Goal: Task Accomplishment & Management: Manage account settings

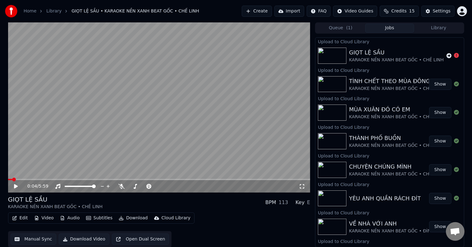
click at [383, 60] on div "KARAOKE NỀN XANH BEAT GỐC • CHẾ LINH" at bounding box center [396, 60] width 95 height 6
click at [446, 55] on icon at bounding box center [448, 55] width 5 height 5
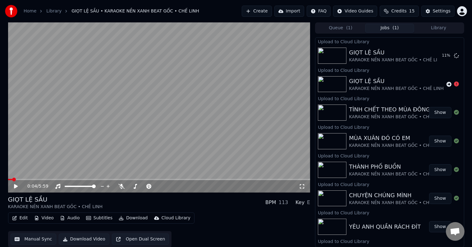
click at [343, 29] on button "Queue ( 1 )" at bounding box center [340, 28] width 49 height 9
click at [390, 27] on button "Jobs ( 1 )" at bounding box center [389, 28] width 49 height 9
click at [454, 84] on icon at bounding box center [456, 83] width 5 height 5
click at [439, 27] on button "Library" at bounding box center [438, 27] width 49 height 9
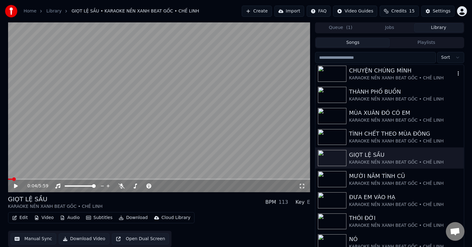
scroll to position [131, 0]
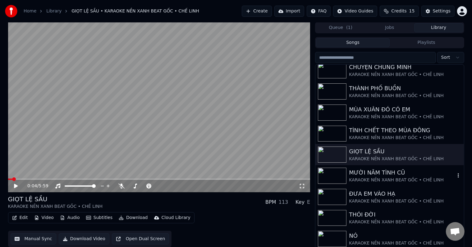
click at [386, 178] on div "KARAOKE NỀN XANH BEAT GỐC • CHẾ LINH" at bounding box center [402, 180] width 106 height 6
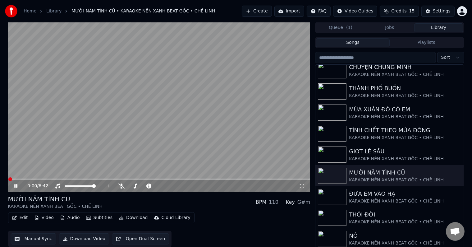
click at [171, 218] on div "Cloud Library" at bounding box center [175, 217] width 29 height 6
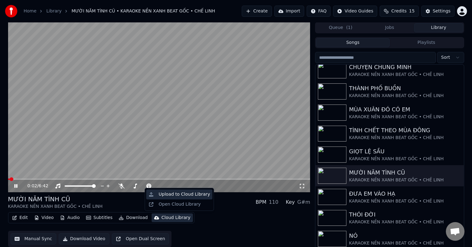
click at [181, 194] on div "Upload to Cloud Library" at bounding box center [184, 194] width 51 height 6
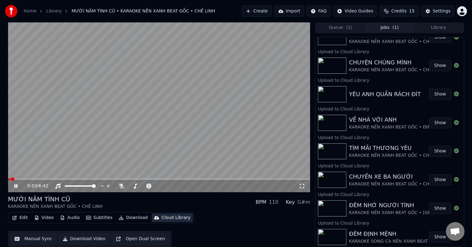
scroll to position [161, 0]
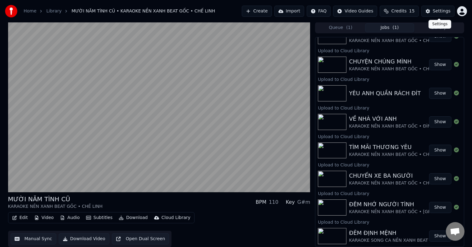
click at [440, 27] on div "Settings Settings" at bounding box center [439, 24] width 23 height 9
click at [437, 29] on button "Library" at bounding box center [438, 27] width 49 height 9
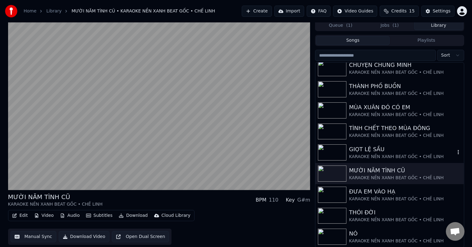
scroll to position [3, 0]
click at [377, 189] on div "ĐƯA EM VÀO HẠ" at bounding box center [402, 191] width 106 height 9
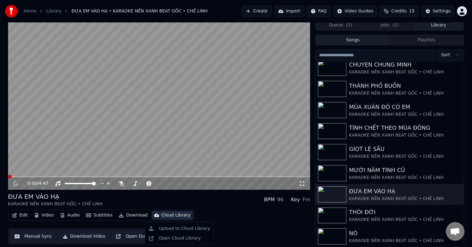
click at [164, 215] on div "Cloud Library" at bounding box center [175, 215] width 29 height 6
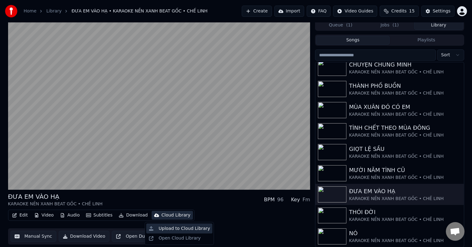
click at [173, 228] on div "Upload to Cloud Library" at bounding box center [184, 228] width 51 height 6
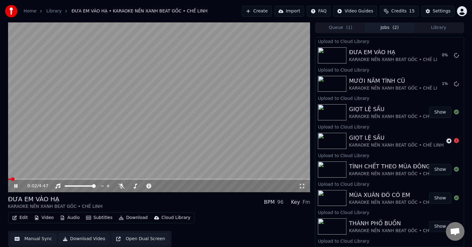
click at [443, 26] on button "Library" at bounding box center [438, 27] width 49 height 9
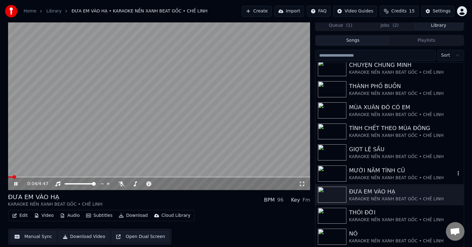
scroll to position [3, 0]
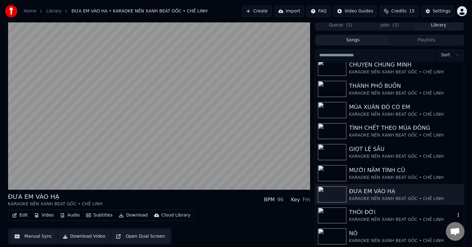
click at [373, 214] on div "THÓI ĐỜI" at bounding box center [402, 211] width 106 height 9
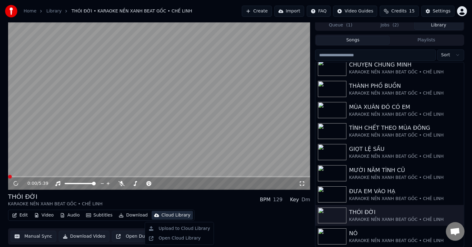
click at [171, 216] on div "Cloud Library" at bounding box center [175, 215] width 29 height 6
click at [181, 229] on div "Upload to Cloud Library" at bounding box center [184, 228] width 51 height 6
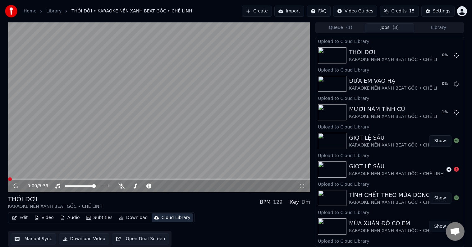
scroll to position [0, 0]
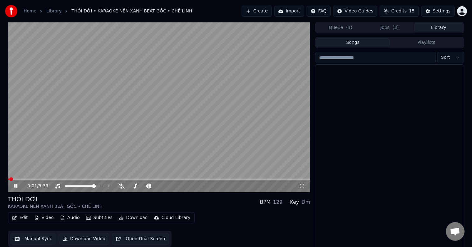
click at [440, 29] on button "Library" at bounding box center [438, 27] width 49 height 9
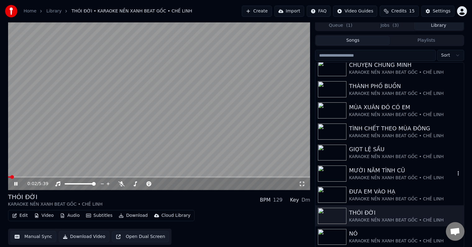
scroll to position [3, 0]
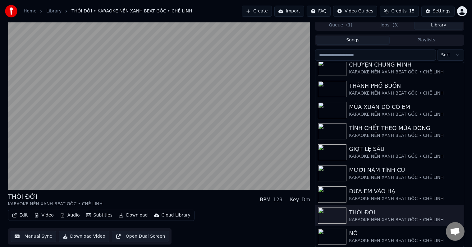
click at [365, 237] on div "KARAOKE NỀN XANH BEAT GỐC • CHẾ LINH" at bounding box center [402, 240] width 106 height 6
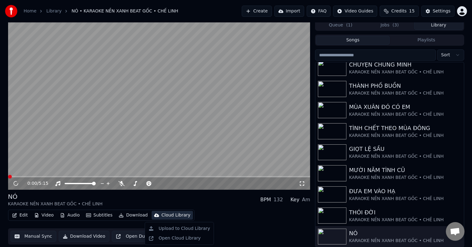
click at [170, 216] on div "Cloud Library" at bounding box center [175, 215] width 29 height 6
click at [175, 229] on div "Upload to Cloud Library" at bounding box center [184, 228] width 51 height 6
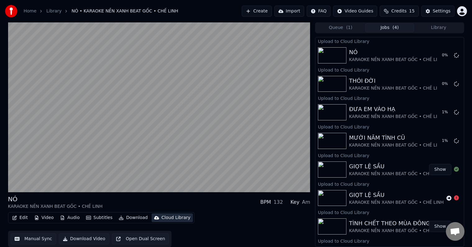
scroll to position [0, 0]
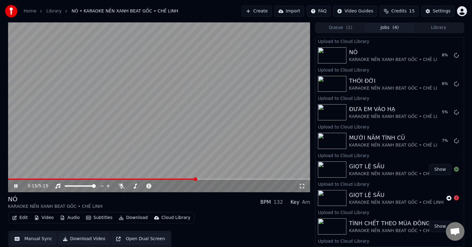
click at [16, 185] on icon at bounding box center [15, 186] width 3 height 4
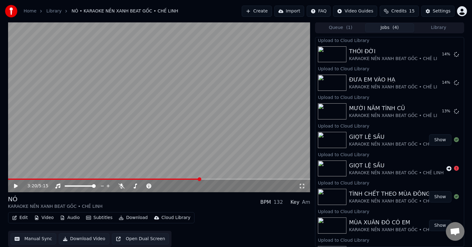
scroll to position [0, 0]
click at [440, 27] on button "Library" at bounding box center [438, 28] width 49 height 9
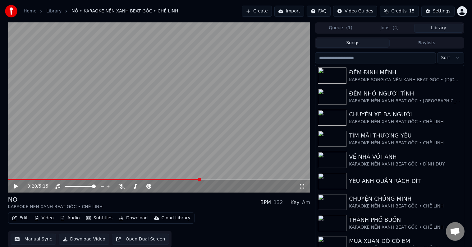
click at [342, 28] on button "Queue ( 1 )" at bounding box center [340, 28] width 49 height 9
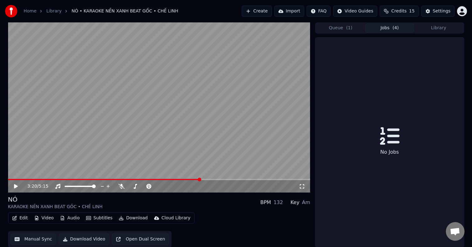
click at [385, 29] on button "Jobs ( 4 )" at bounding box center [389, 28] width 49 height 9
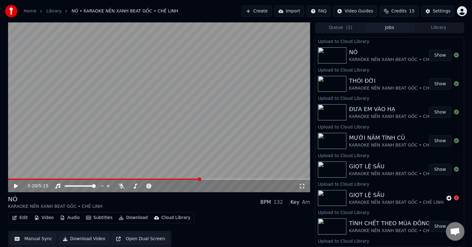
click at [438, 27] on button "Library" at bounding box center [438, 27] width 49 height 9
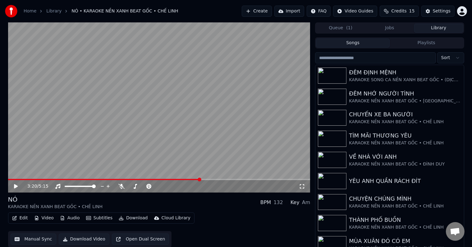
click at [436, 27] on button "Library" at bounding box center [438, 28] width 49 height 9
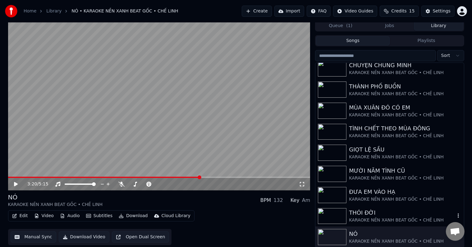
scroll to position [3, 0]
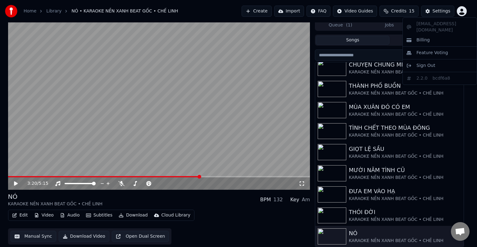
click at [461, 11] on html "Home Library NÓ • KARAOKE NỀN XANH BEAT GỐC • CHẾ LINH Create Import FAQ Video …" at bounding box center [238, 120] width 477 height 247
click at [424, 62] on span "Sign Out" at bounding box center [425, 65] width 19 height 6
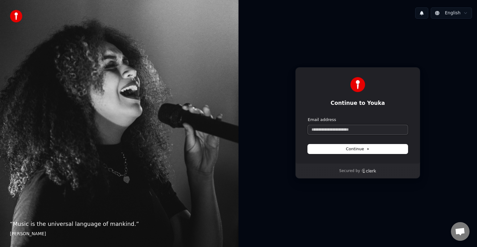
click at [319, 128] on input "Email address" at bounding box center [358, 129] width 100 height 9
paste input "**********"
click at [359, 149] on span "Continue" at bounding box center [358, 149] width 24 height 6
type input "**********"
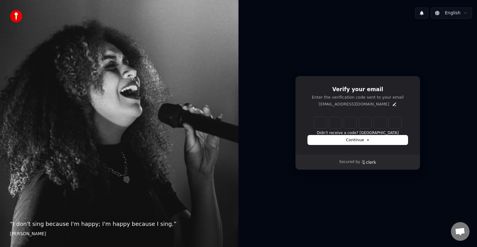
click at [321, 123] on input "Enter verification code" at bounding box center [357, 122] width 87 height 11
paste input "******"
type input "******"
